Goal: Task Accomplishment & Management: Use online tool/utility

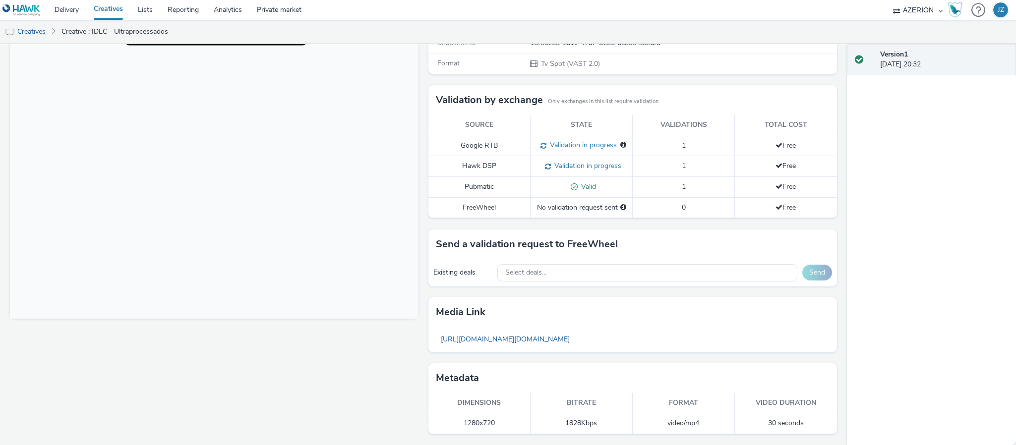
scroll to position [209, 0]
click at [577, 266] on div "Select deals..." at bounding box center [647, 272] width 300 height 17
type input "b"
type input "d"
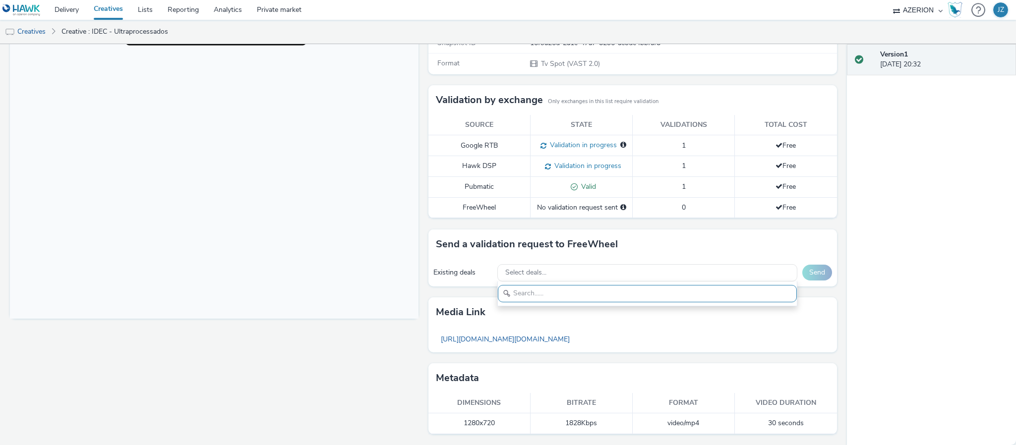
click at [635, 230] on div "Send a validation request to FreeWheel" at bounding box center [632, 244] width 408 height 30
click at [552, 269] on div "Select deals..." at bounding box center [647, 272] width 300 height 17
click at [528, 288] on input "IOA-HK-DSP-BR-[PERSON_NAME]-CTV-AO-203046" at bounding box center [647, 293] width 299 height 17
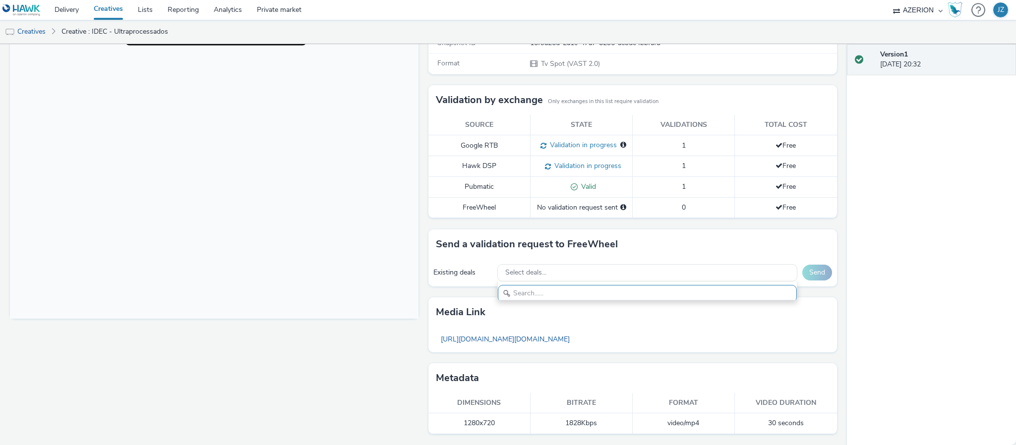
click at [428, 225] on div "To deliver using: Freewheel: send a validation request for the creative Categor…" at bounding box center [629, 178] width 413 height 533
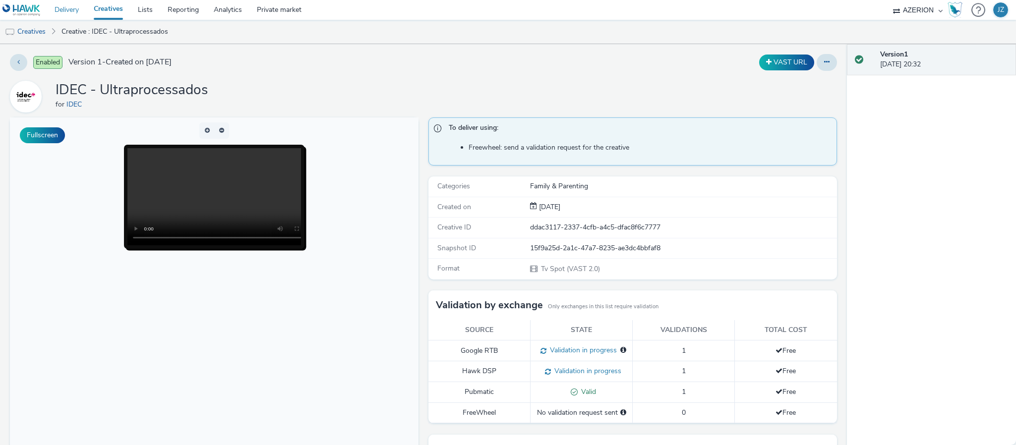
click at [67, 6] on link "Delivery" at bounding box center [66, 10] width 39 height 20
